Goal: Task Accomplishment & Management: Use online tool/utility

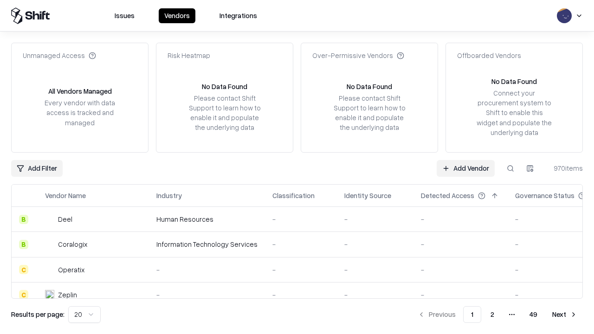
click at [466, 168] on link "Add Vendor" at bounding box center [466, 168] width 58 height 17
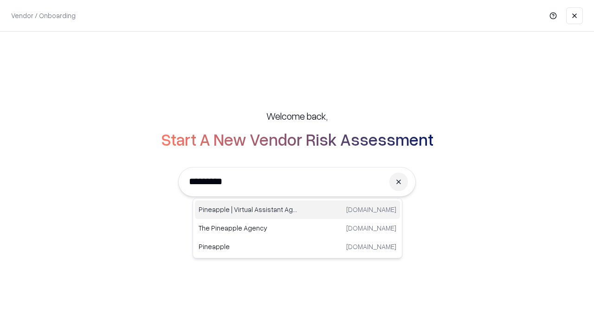
click at [298, 210] on div "Pineapple | Virtual Assistant Agency [DOMAIN_NAME]" at bounding box center [297, 210] width 205 height 19
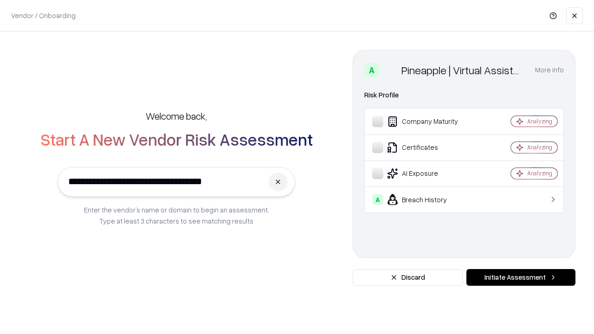
type input "**********"
click at [521, 278] on button "Initiate Assessment" at bounding box center [521, 277] width 109 height 17
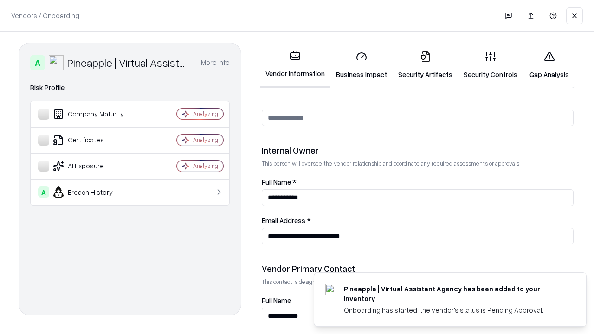
scroll to position [481, 0]
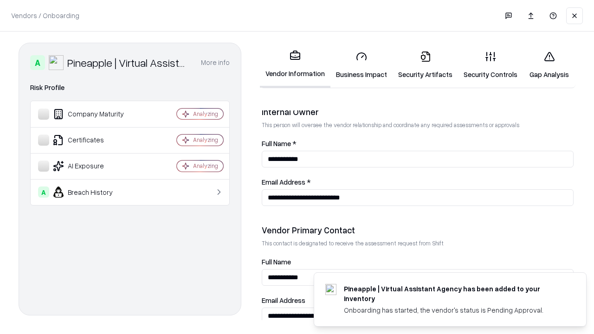
click at [362, 65] on link "Business Impact" at bounding box center [362, 65] width 62 height 43
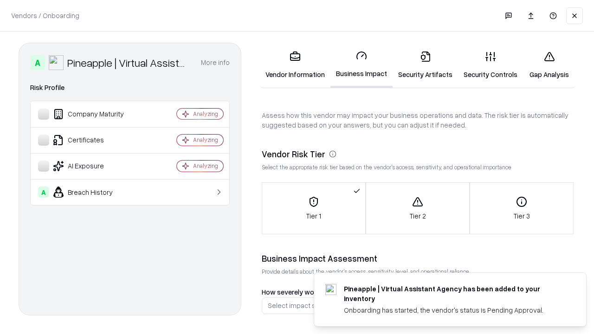
click at [549, 65] on link "Gap Analysis" at bounding box center [549, 65] width 52 height 43
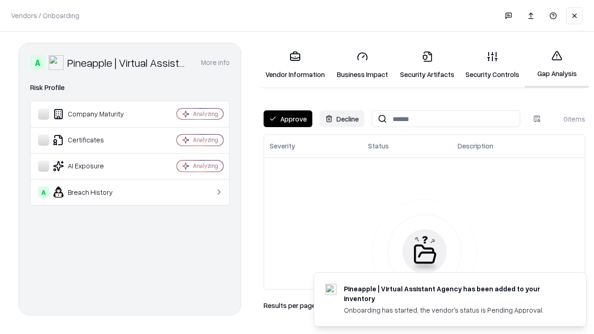
click at [288, 119] on button "Approve" at bounding box center [288, 119] width 49 height 17
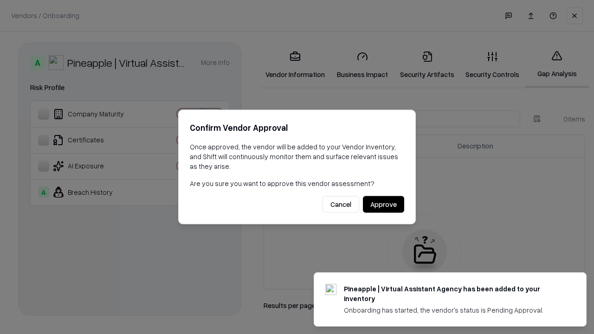
click at [384, 204] on button "Approve" at bounding box center [383, 204] width 41 height 17
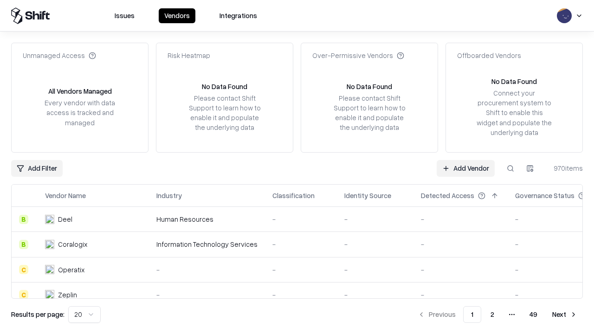
type input "**********"
click at [466, 168] on link "Add Vendor" at bounding box center [466, 168] width 58 height 17
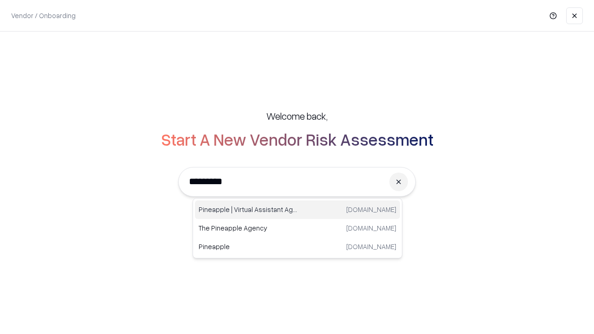
click at [298, 210] on div "Pineapple | Virtual Assistant Agency [DOMAIN_NAME]" at bounding box center [297, 210] width 205 height 19
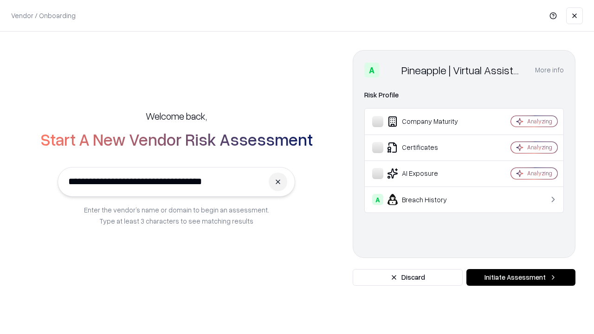
type input "**********"
click at [521, 278] on button "Initiate Assessment" at bounding box center [521, 277] width 109 height 17
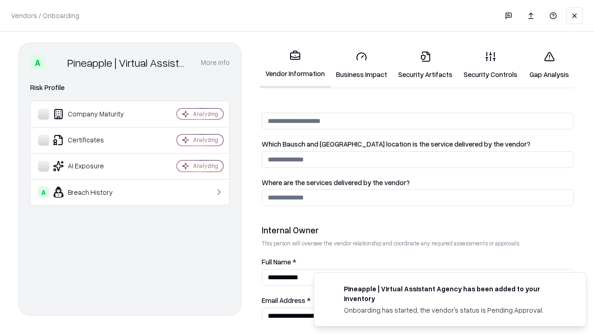
scroll to position [481, 0]
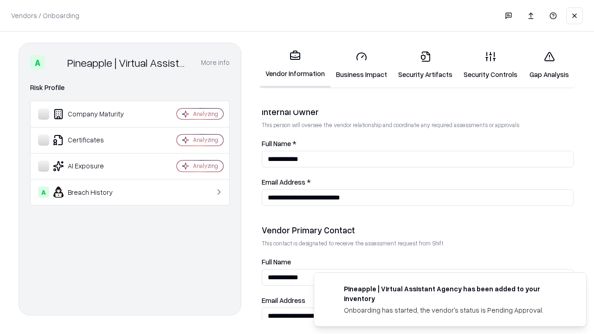
click at [549, 65] on link "Gap Analysis" at bounding box center [549, 65] width 52 height 43
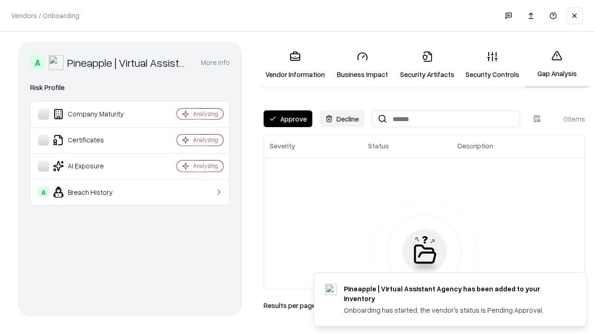
click at [288, 119] on button "Approve" at bounding box center [288, 119] width 49 height 17
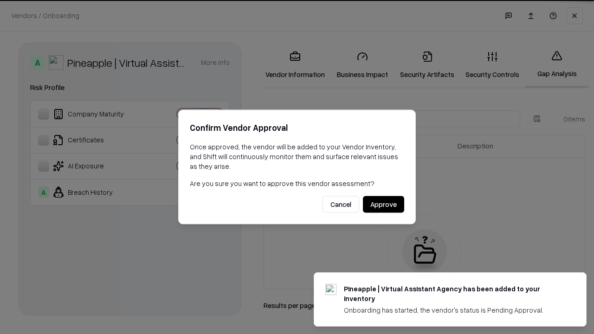
click at [384, 204] on button "Approve" at bounding box center [383, 204] width 41 height 17
